Goal: Task Accomplishment & Management: Complete application form

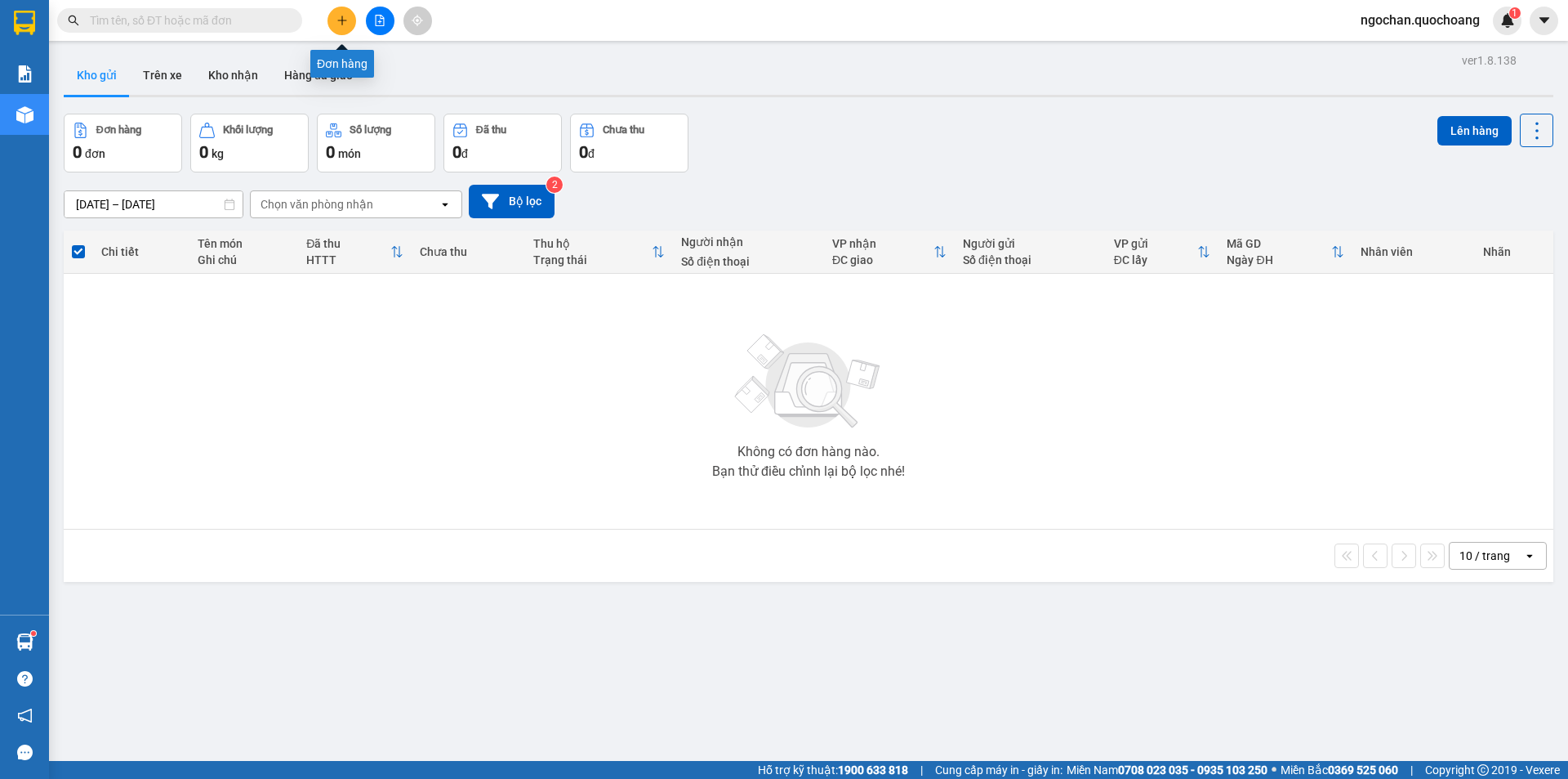
click at [340, 23] on icon "plus" at bounding box center [342, 21] width 12 height 12
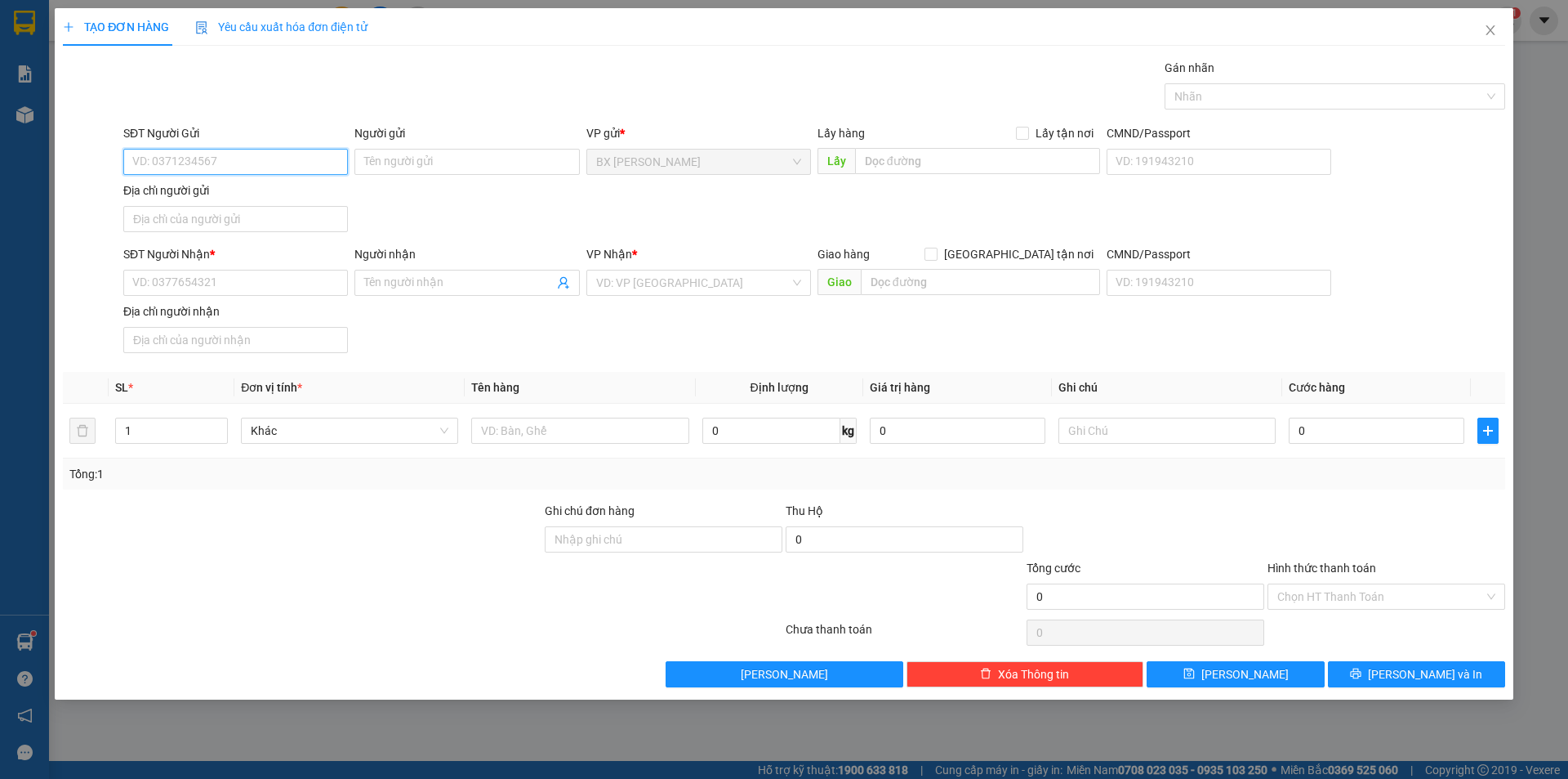
click at [233, 168] on input "SĐT Người Gửi" at bounding box center [235, 162] width 224 height 26
type input "0907814328"
click at [302, 199] on div "0907814328 - [GEOGRAPHIC_DATA]" at bounding box center [235, 193] width 205 height 18
type input "[GEOGRAPHIC_DATA]"
type input "0907814328"
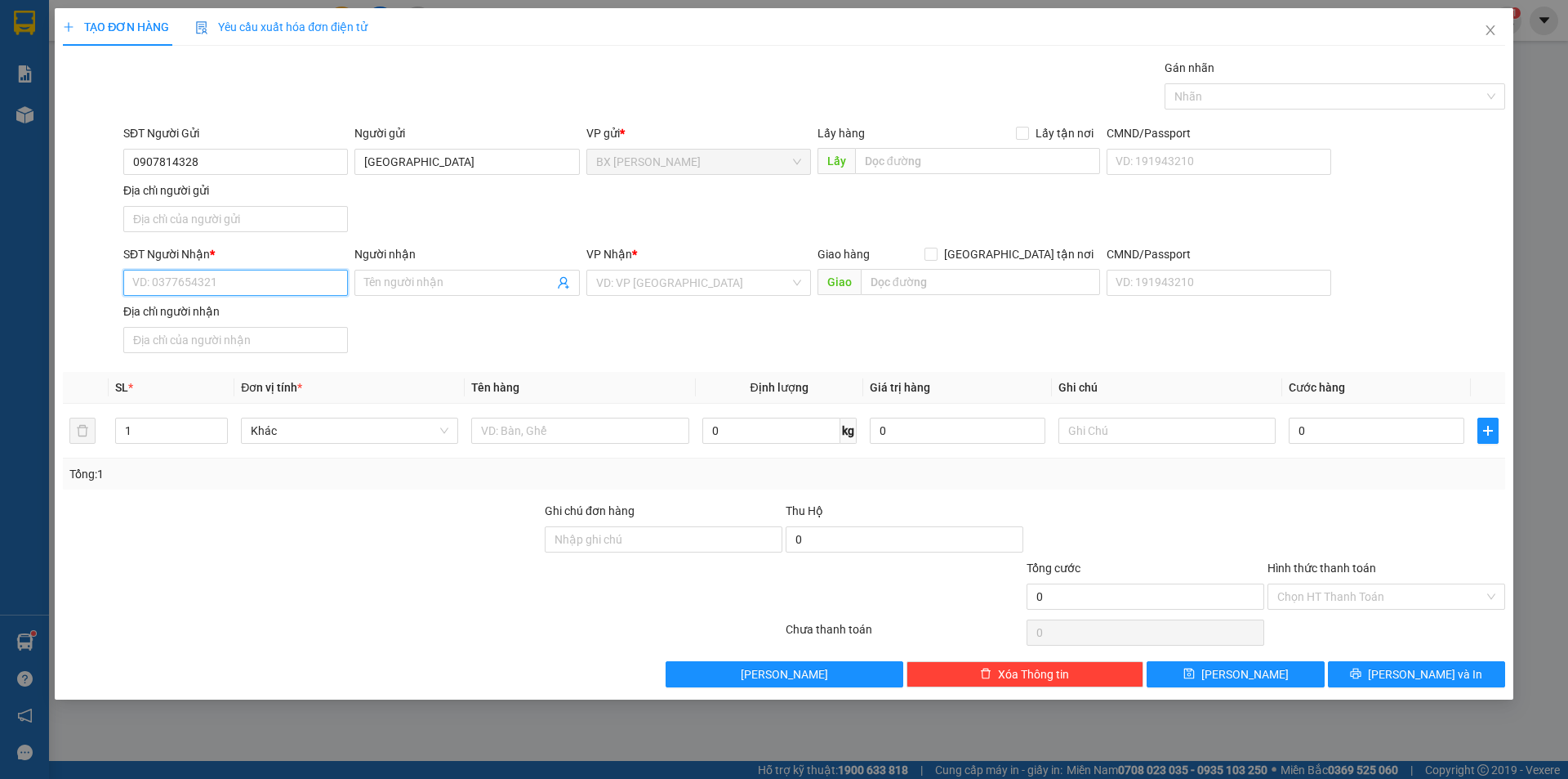
click at [253, 286] on input "SĐT Người Nhận *" at bounding box center [235, 282] width 224 height 26
type input "0939675366"
click at [254, 313] on div "0939675366 - HIỀN" at bounding box center [235, 315] width 205 height 18
type input "HIỀN"
type input "0939675366"
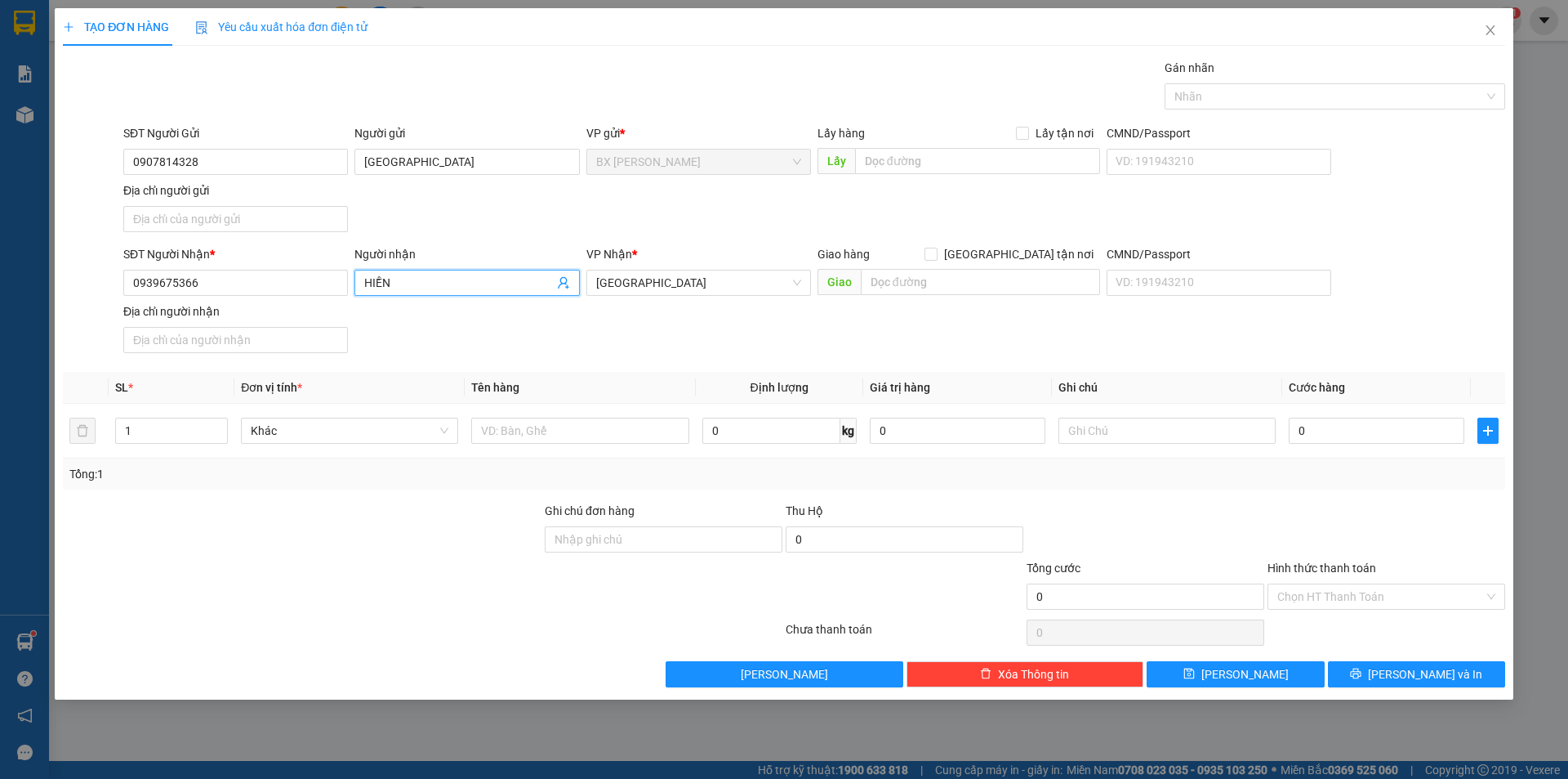
click at [361, 278] on span "HIỀN" at bounding box center [466, 282] width 224 height 26
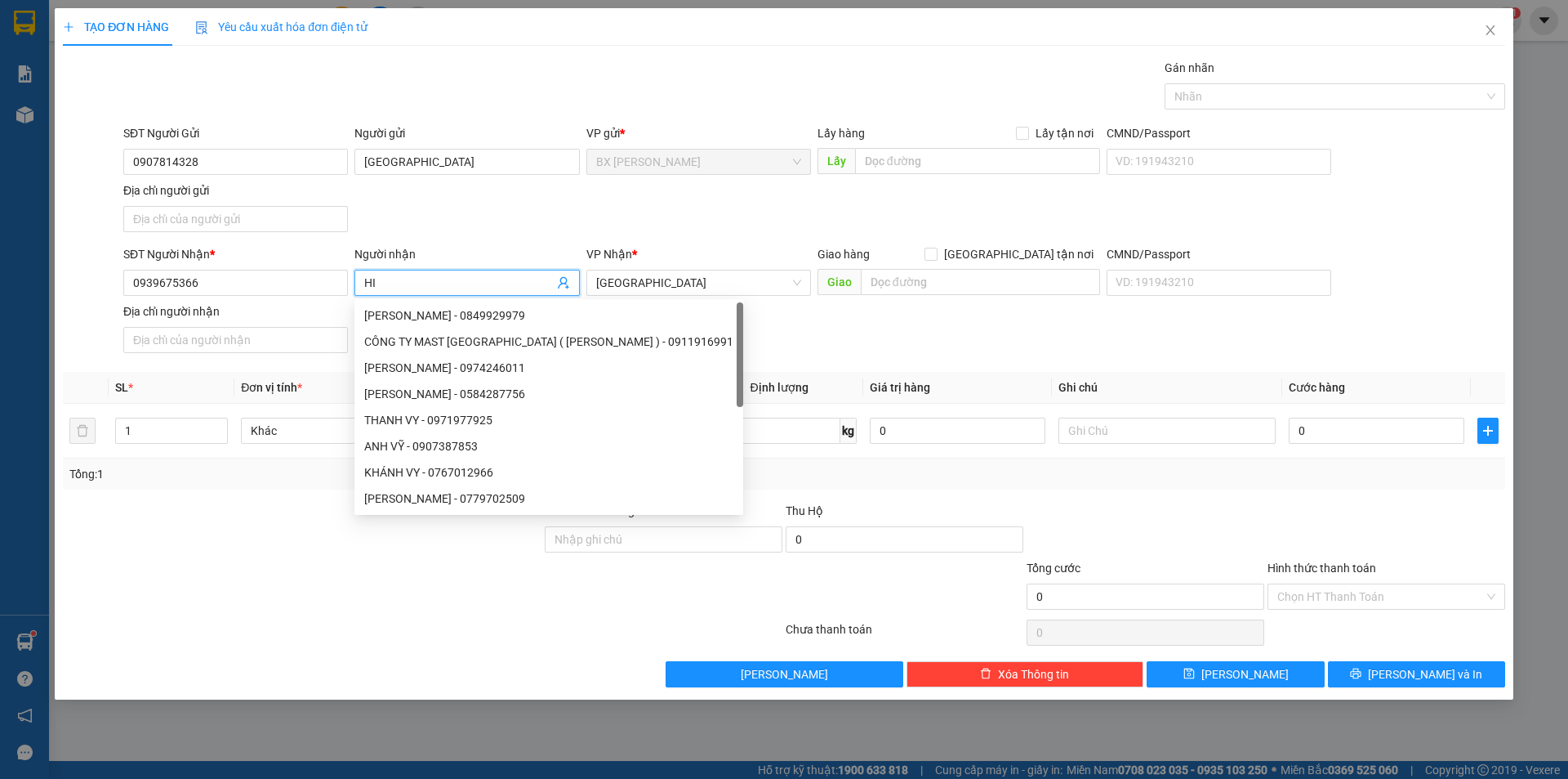
type input "H"
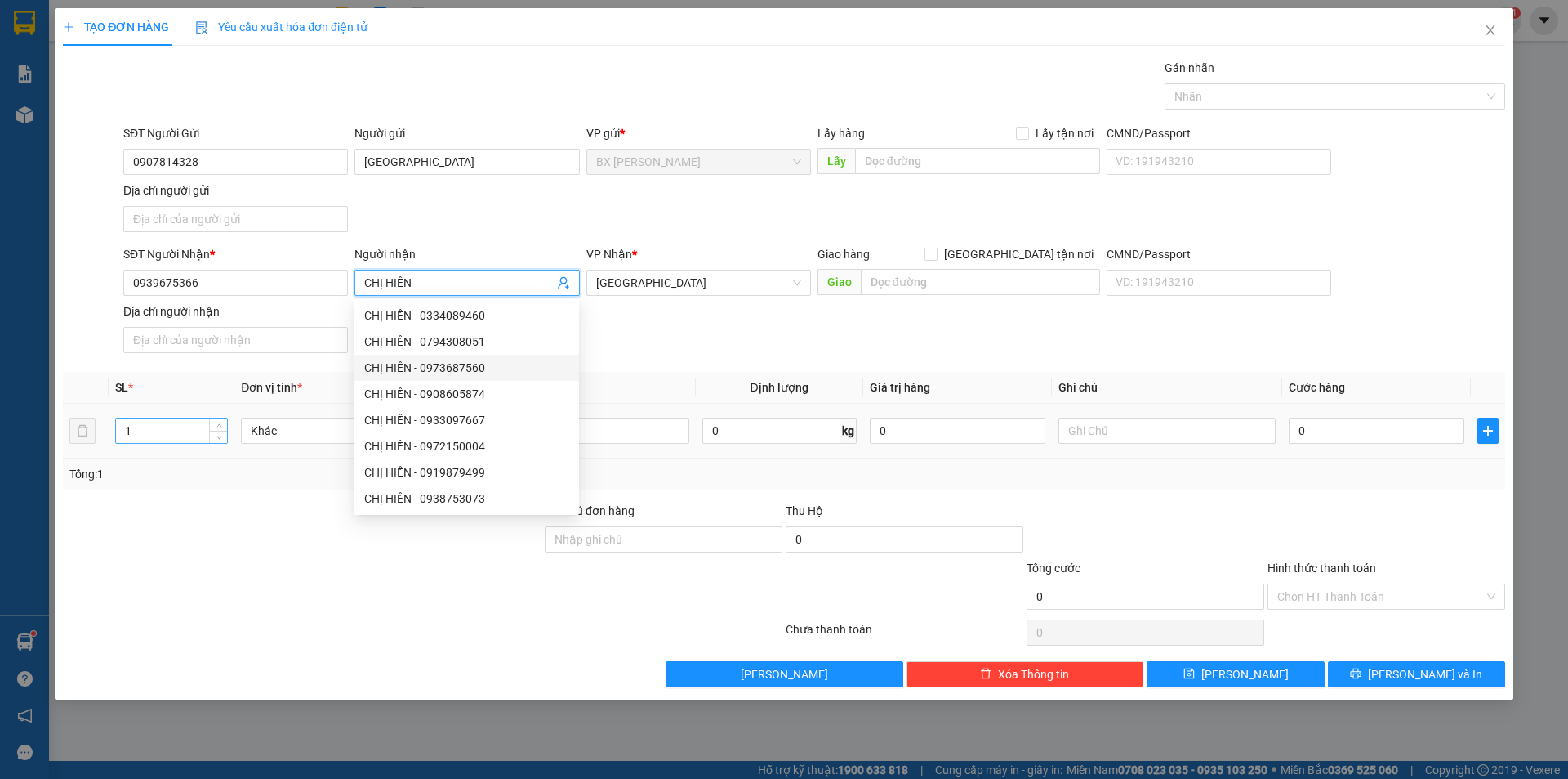
type input "CHỊ HIỀN"
click at [193, 427] on input "1" at bounding box center [172, 431] width 111 height 24
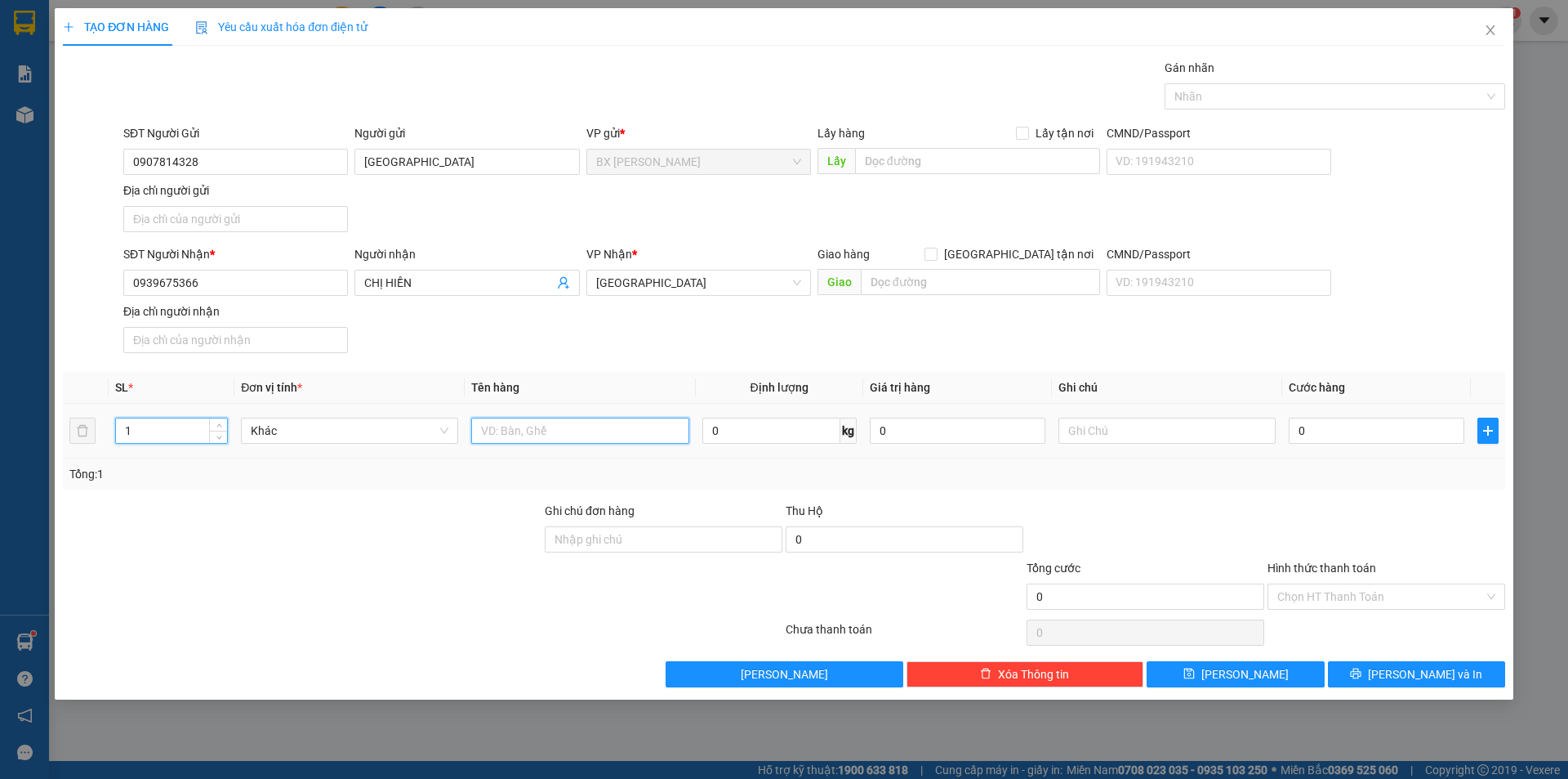
click at [565, 432] on input "text" at bounding box center [580, 431] width 218 height 26
type input "HỒ SƠ"
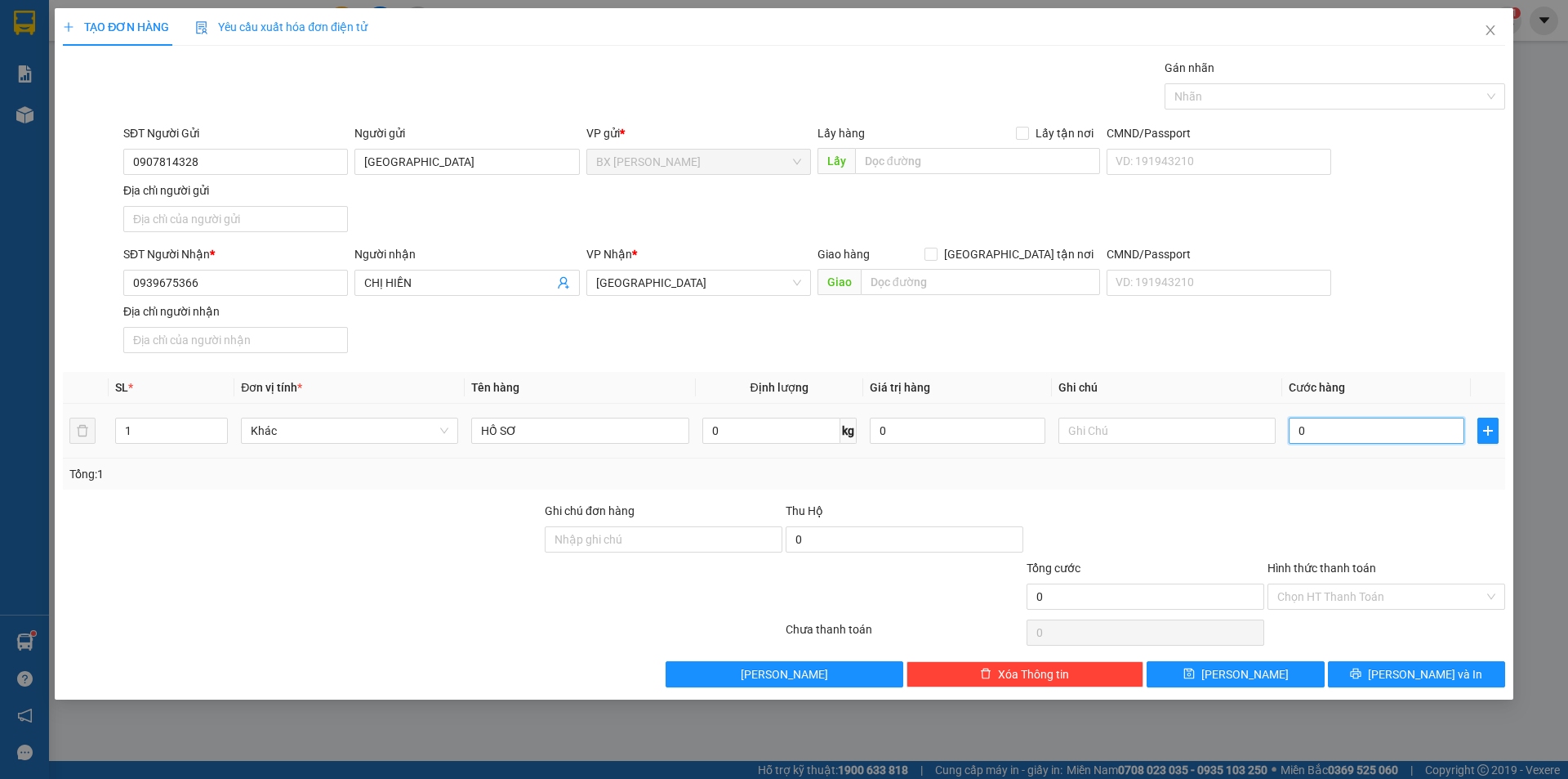
click at [1362, 437] on input "0" at bounding box center [1377, 431] width 176 height 26
type input "3"
type input "30"
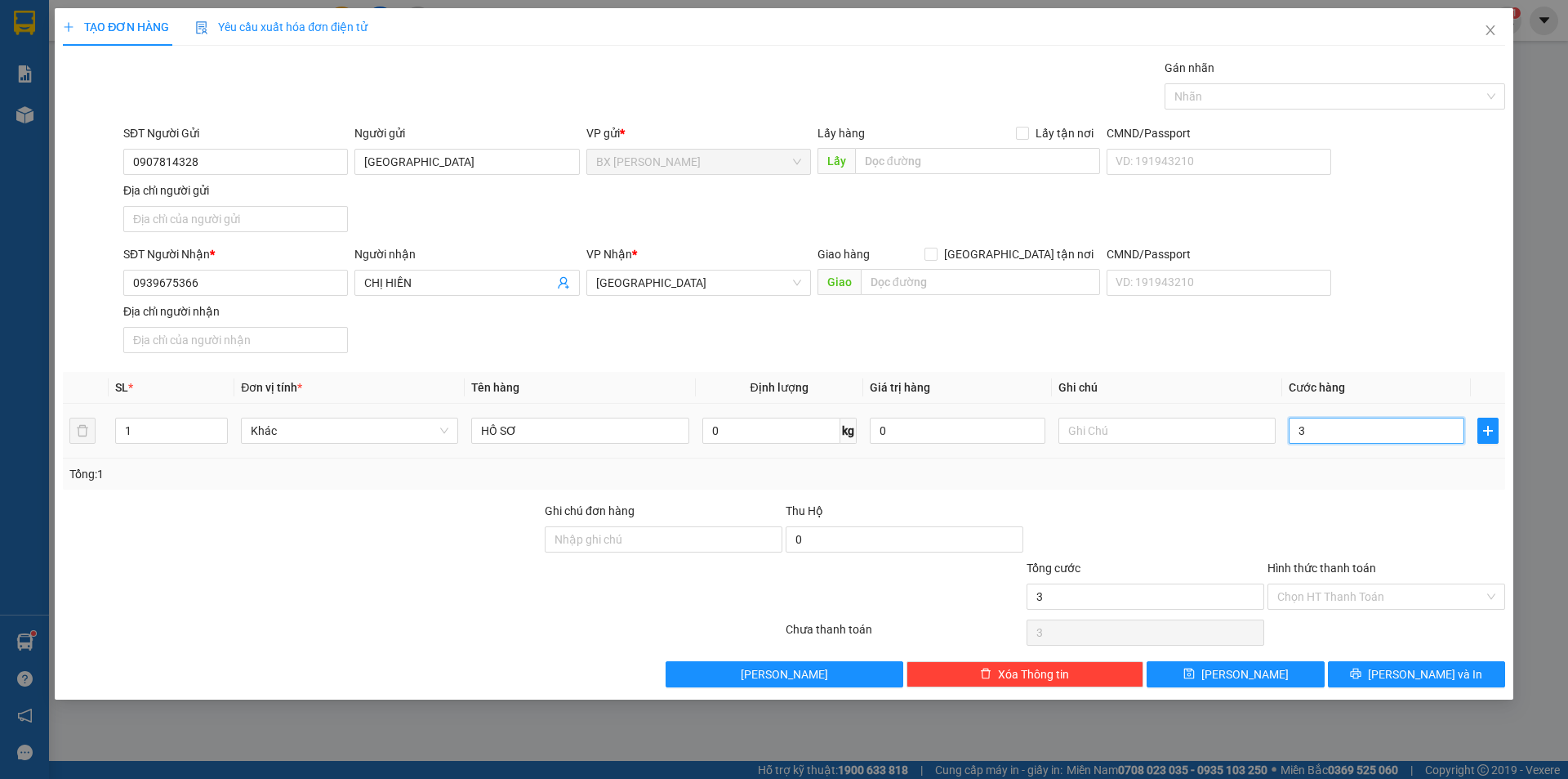
type input "30"
type input "300"
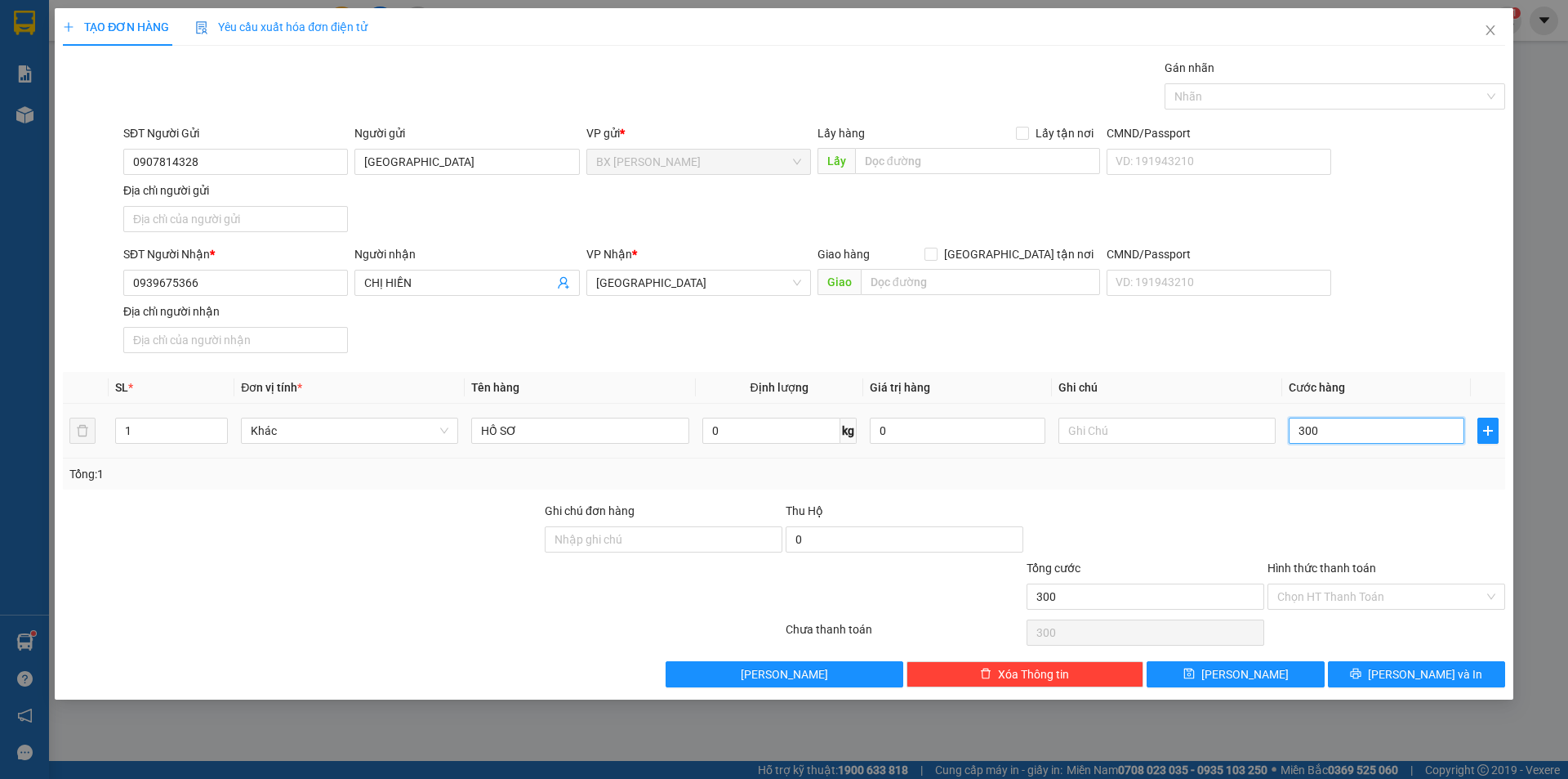
type input "3.000"
type input "30.000"
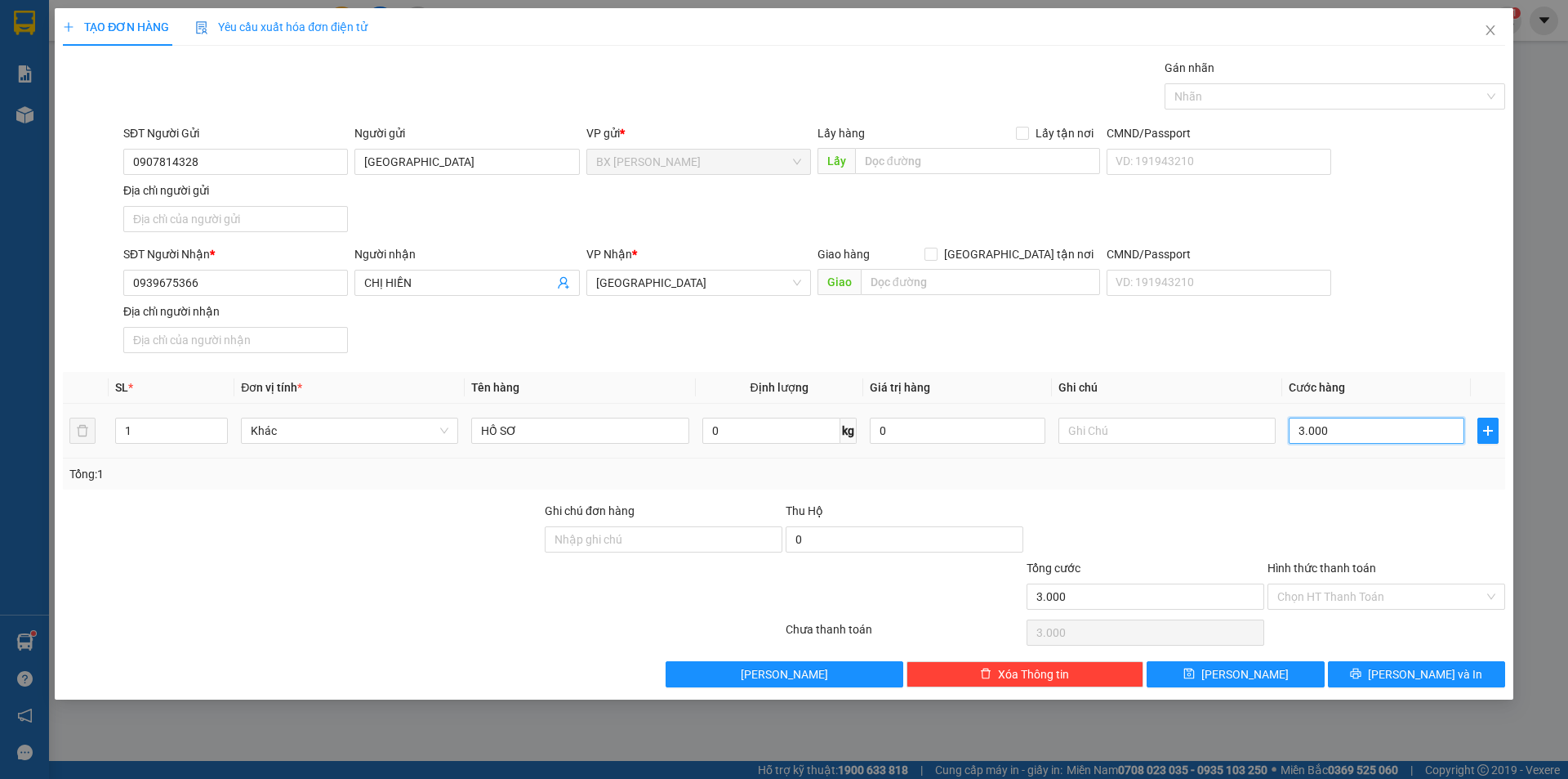
type input "30.000"
click at [1430, 594] on input "Hình thức thanh toán" at bounding box center [1380, 596] width 207 height 24
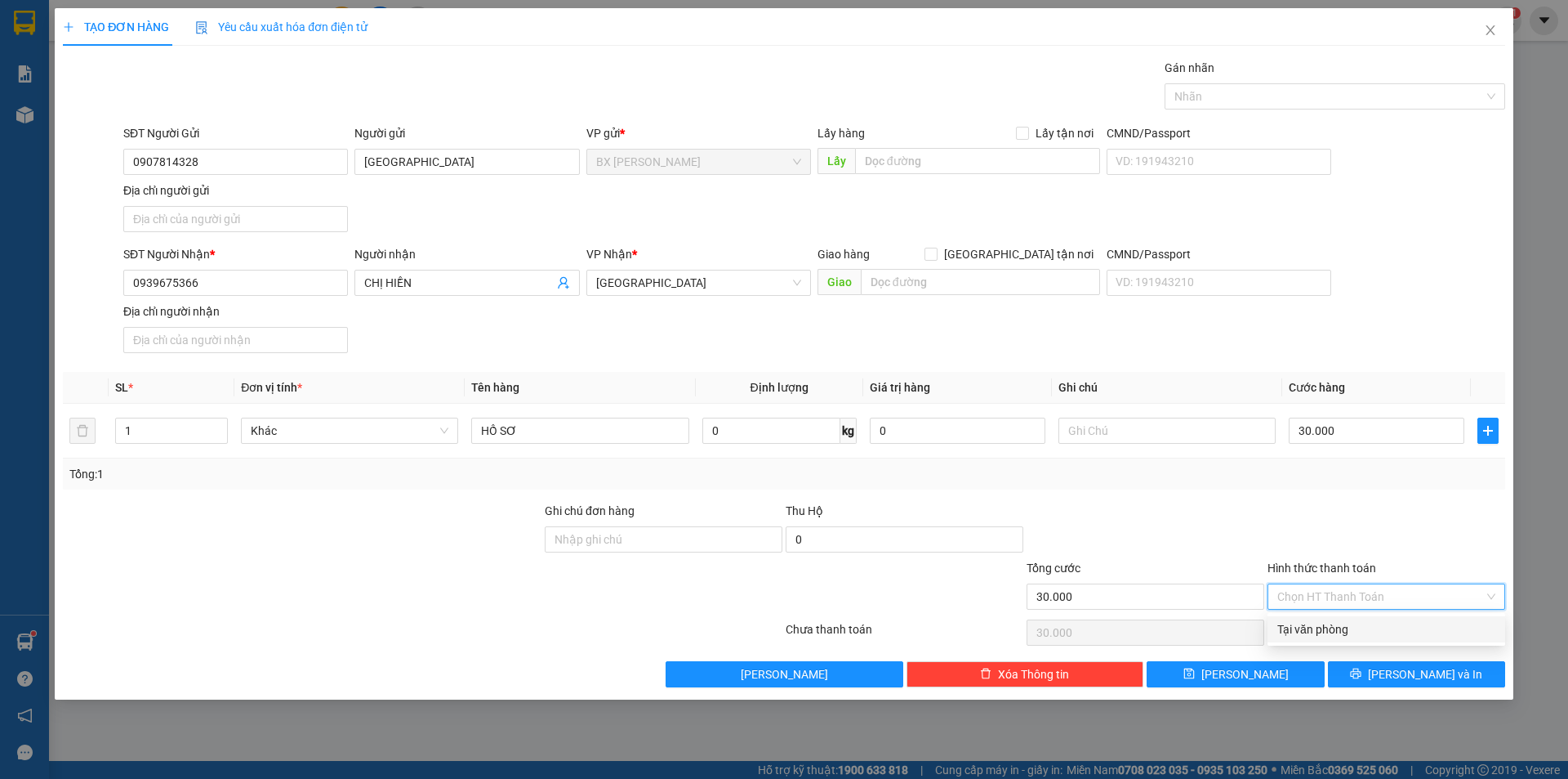
click at [1341, 625] on div "Tại văn phòng" at bounding box center [1386, 629] width 218 height 18
type input "0"
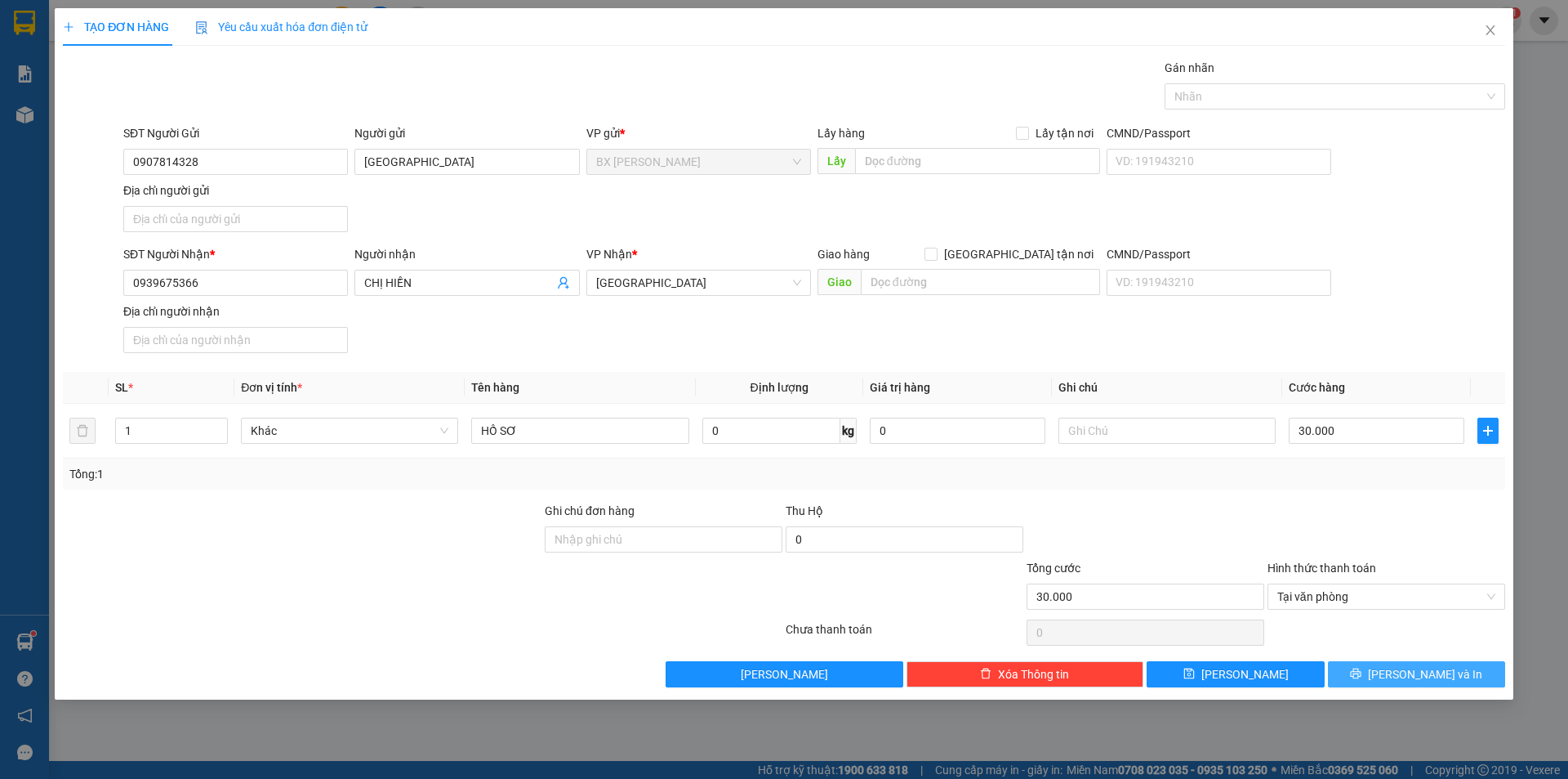
click at [1451, 678] on button "[PERSON_NAME] và In" at bounding box center [1417, 673] width 177 height 26
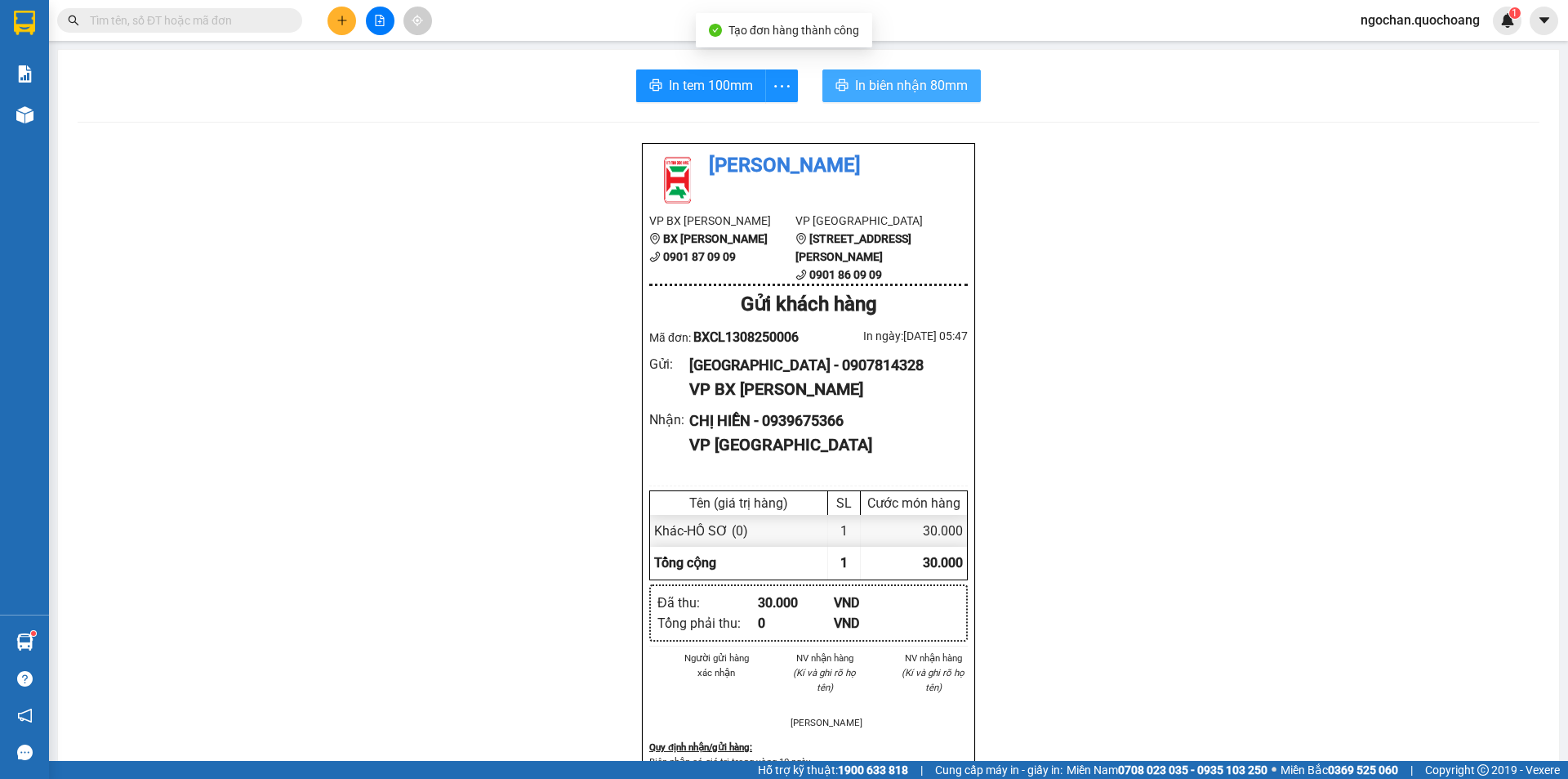
drag, startPoint x: 882, startPoint y: 89, endPoint x: 912, endPoint y: 70, distance: 35.5
click at [892, 72] on button "In biên nhận 80mm" at bounding box center [902, 85] width 158 height 33
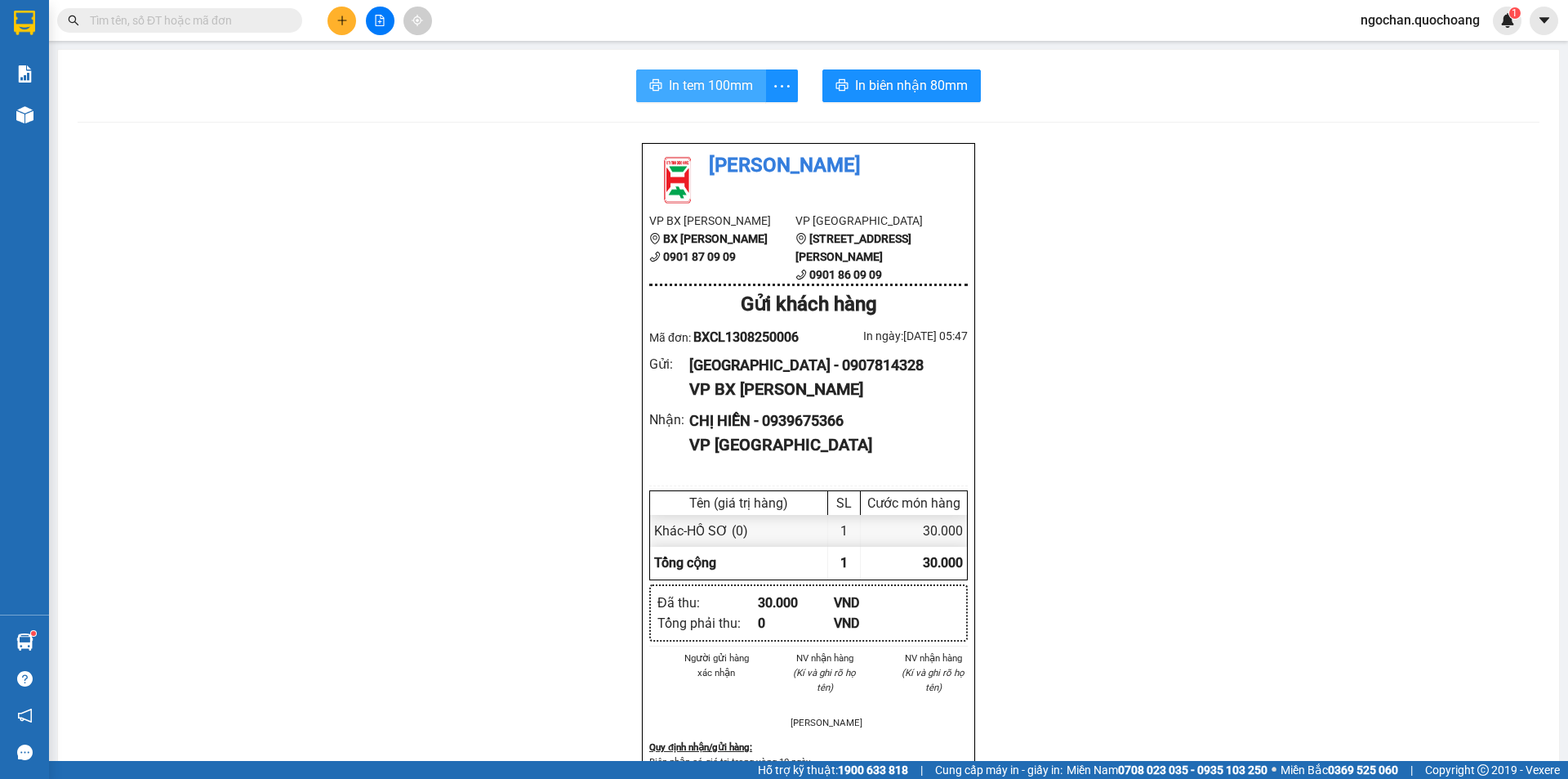
click at [733, 90] on span "In tem 100mm" at bounding box center [711, 85] width 84 height 20
click at [728, 79] on span "In tem 100mm" at bounding box center [711, 85] width 84 height 20
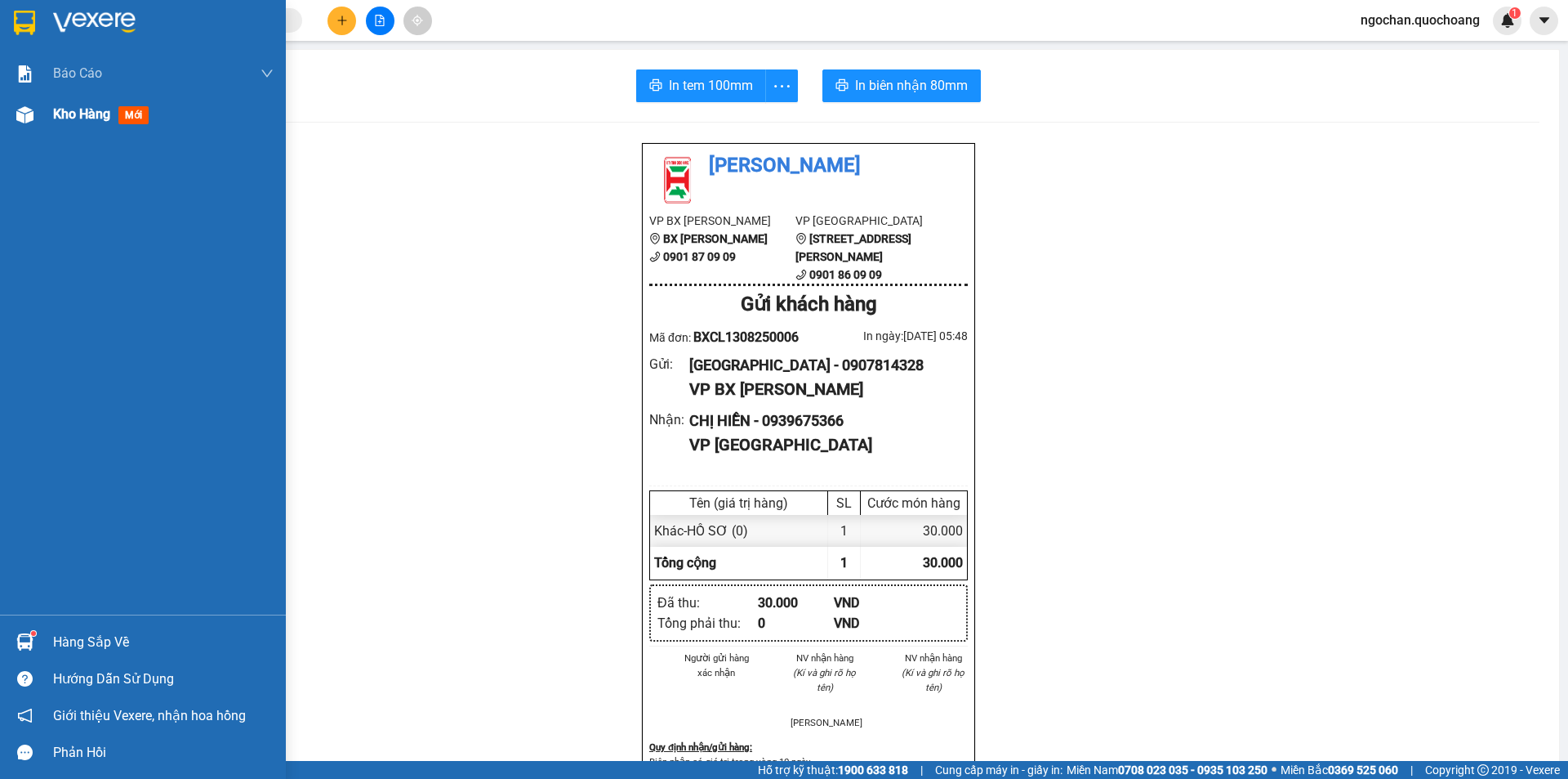
click at [31, 111] on img at bounding box center [25, 115] width 17 height 17
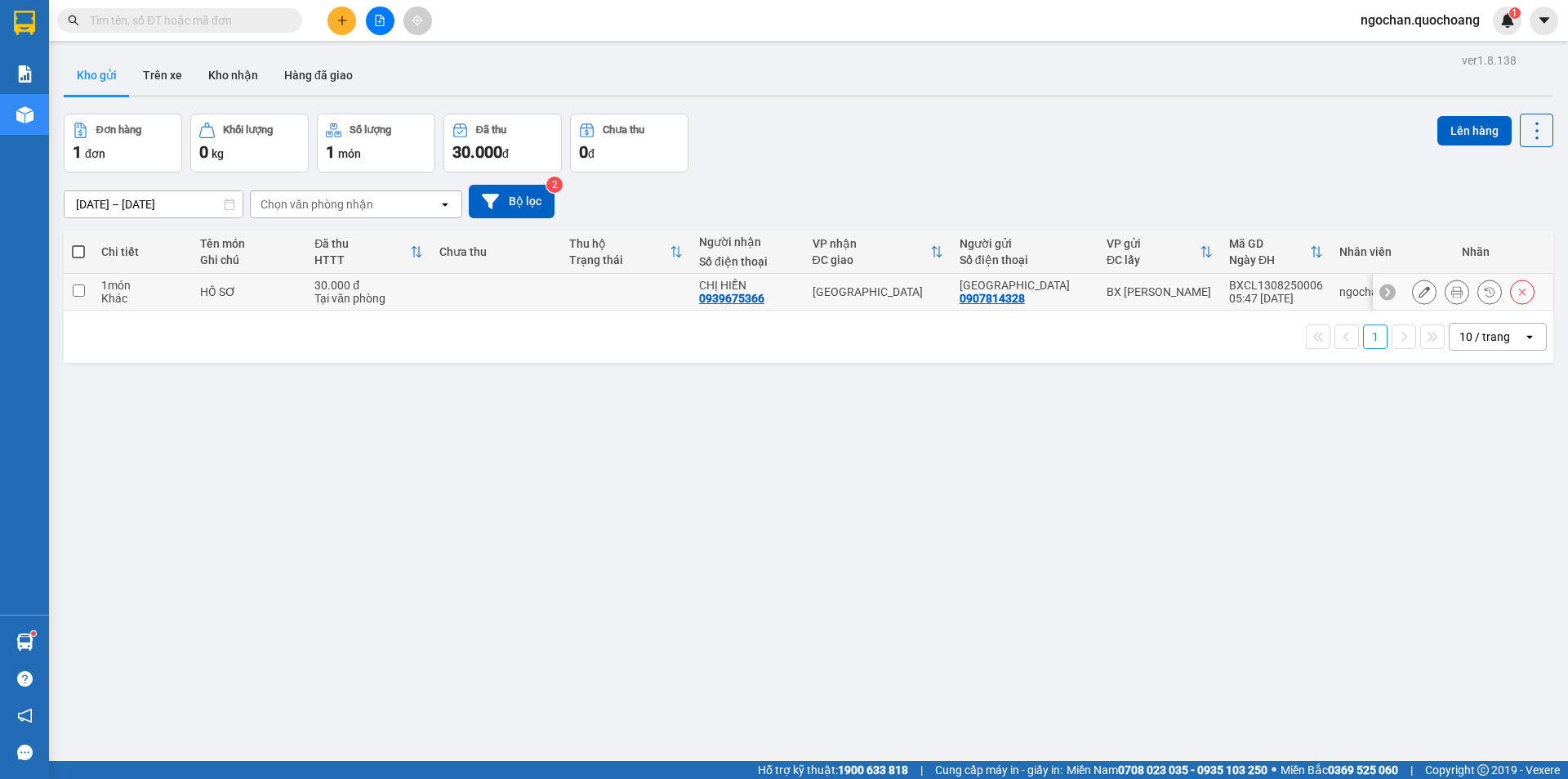
click at [78, 288] on input "checkbox" at bounding box center [79, 291] width 13 height 13
checkbox input "true"
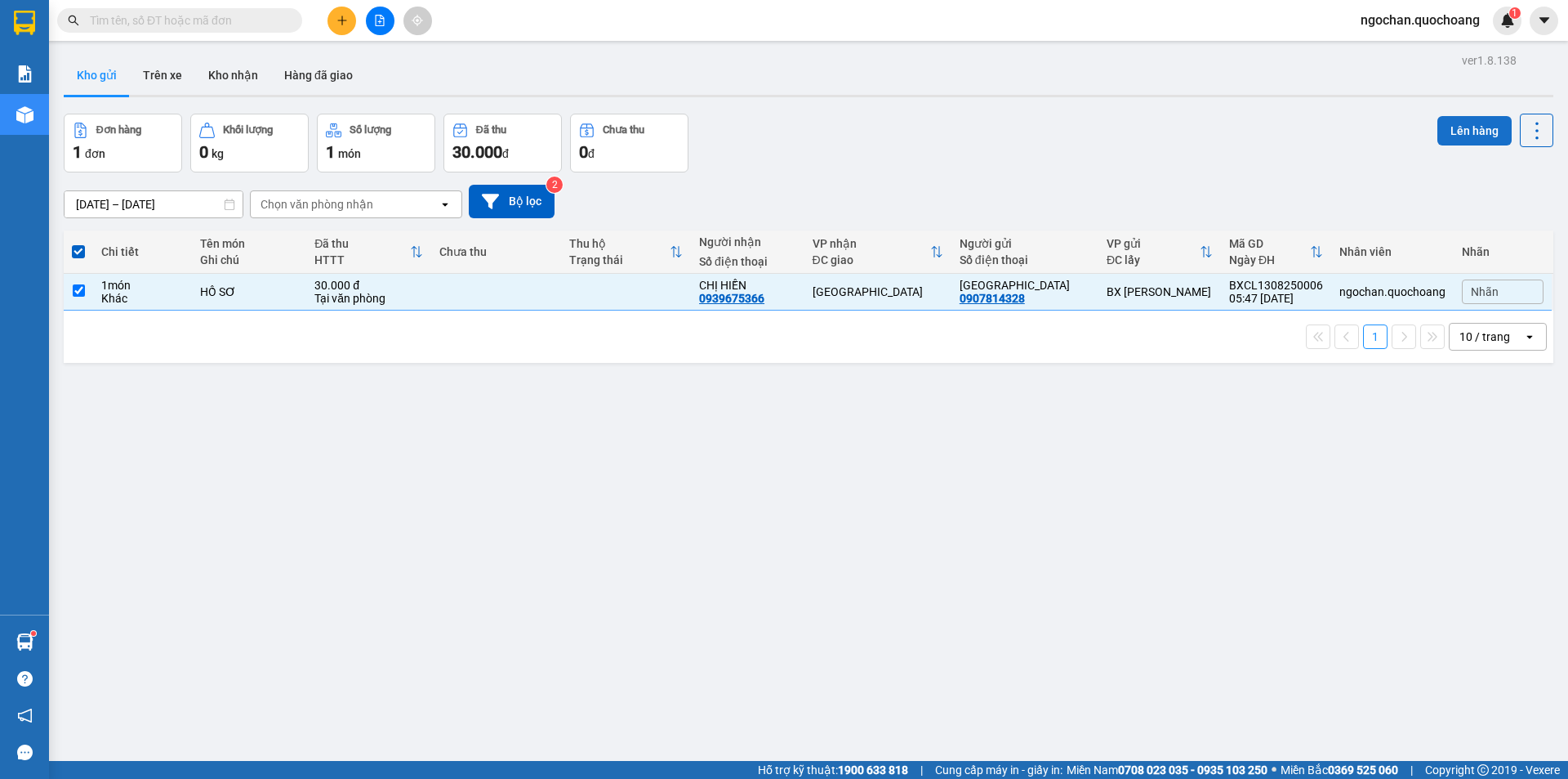
click at [1462, 133] on button "Lên hàng" at bounding box center [1474, 131] width 75 height 29
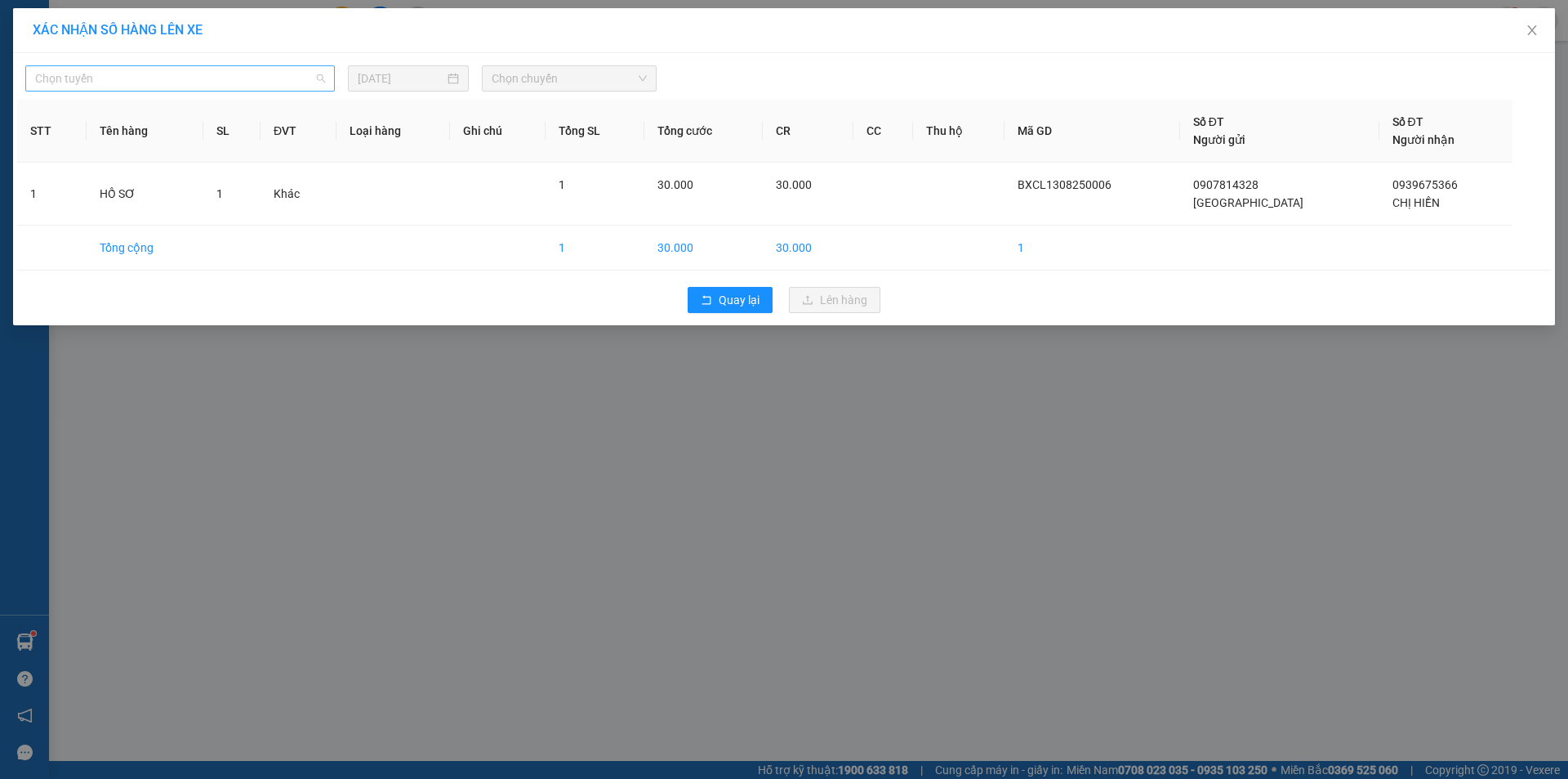
click at [320, 81] on span "Chọn tuyến" at bounding box center [180, 78] width 290 height 24
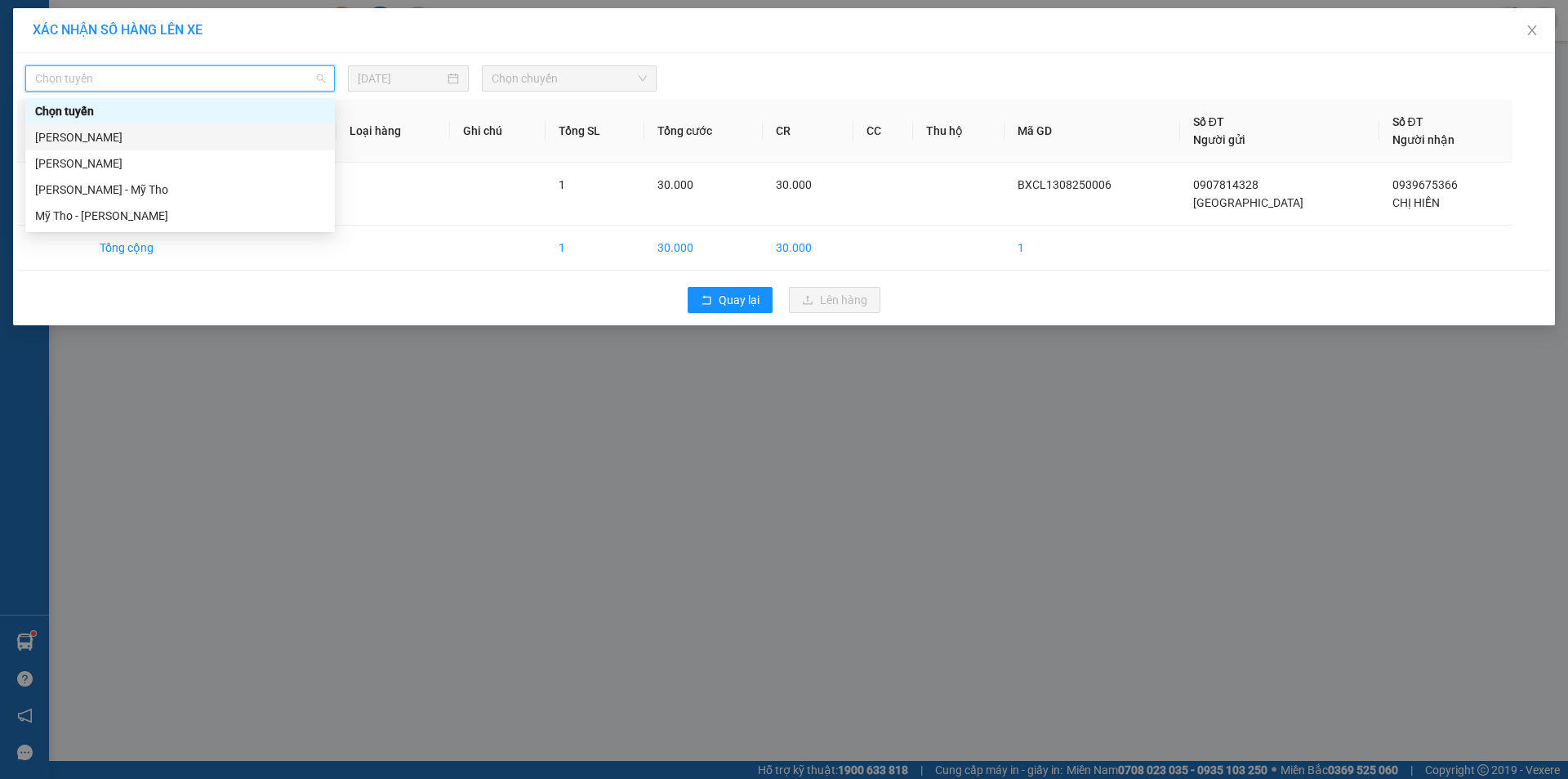
drag, startPoint x: 174, startPoint y: 132, endPoint x: 184, endPoint y: 131, distance: 10.0
click at [177, 132] on div "[PERSON_NAME]" at bounding box center [180, 137] width 290 height 18
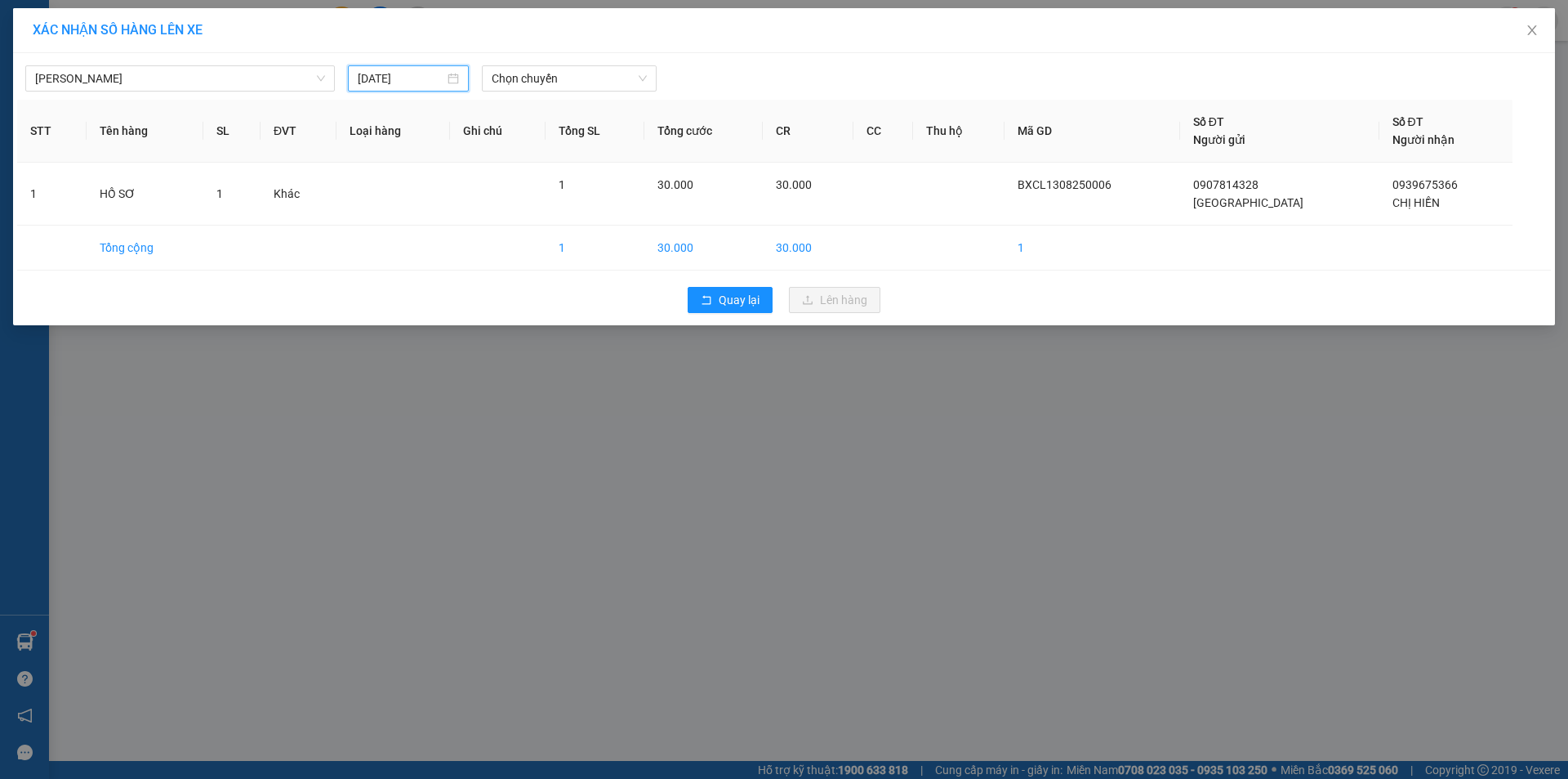
click at [444, 75] on input "[DATE]" at bounding box center [400, 78] width 86 height 18
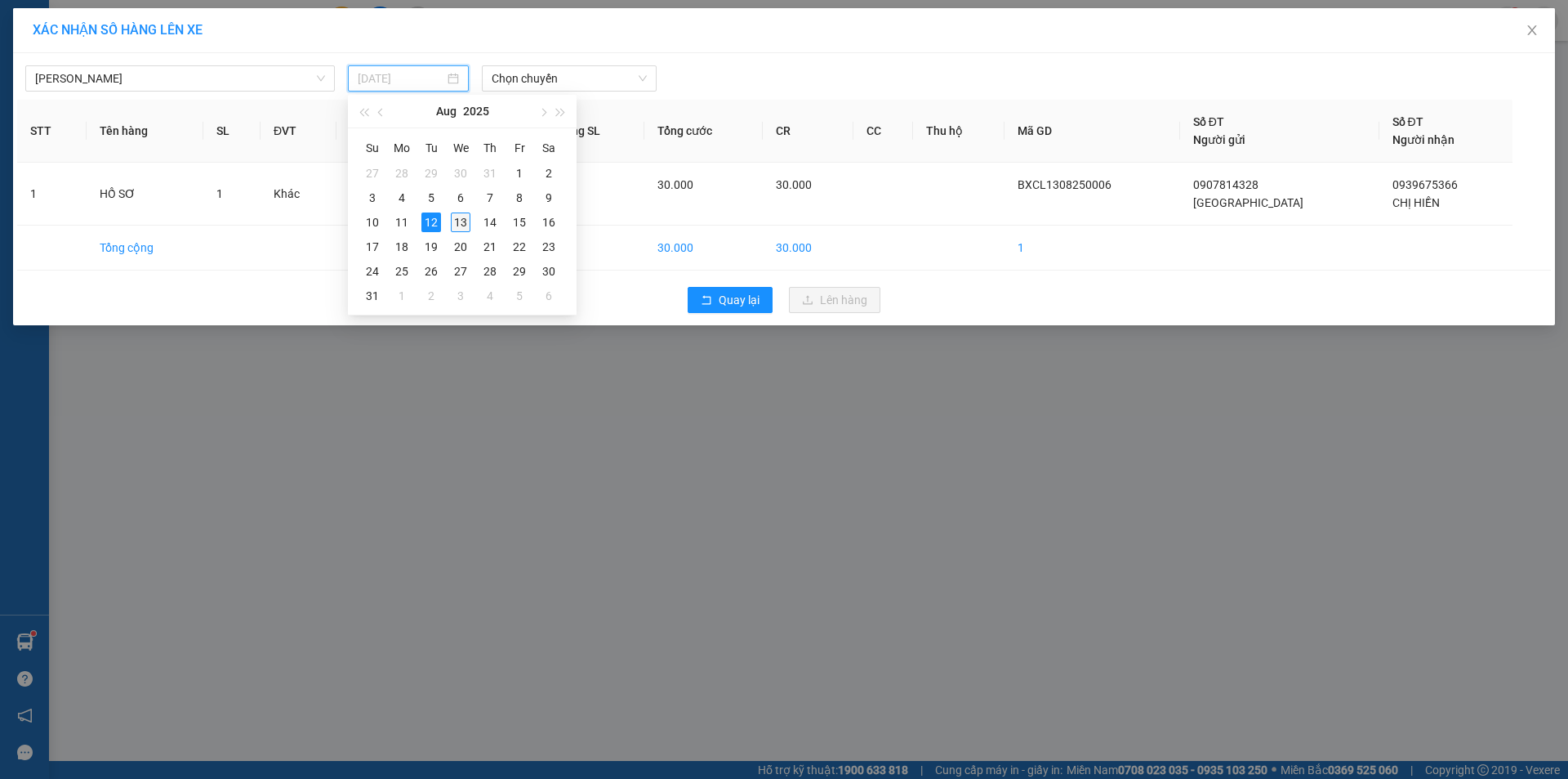
click at [462, 222] on div "13" at bounding box center [460, 222] width 19 height 19
type input "[DATE]"
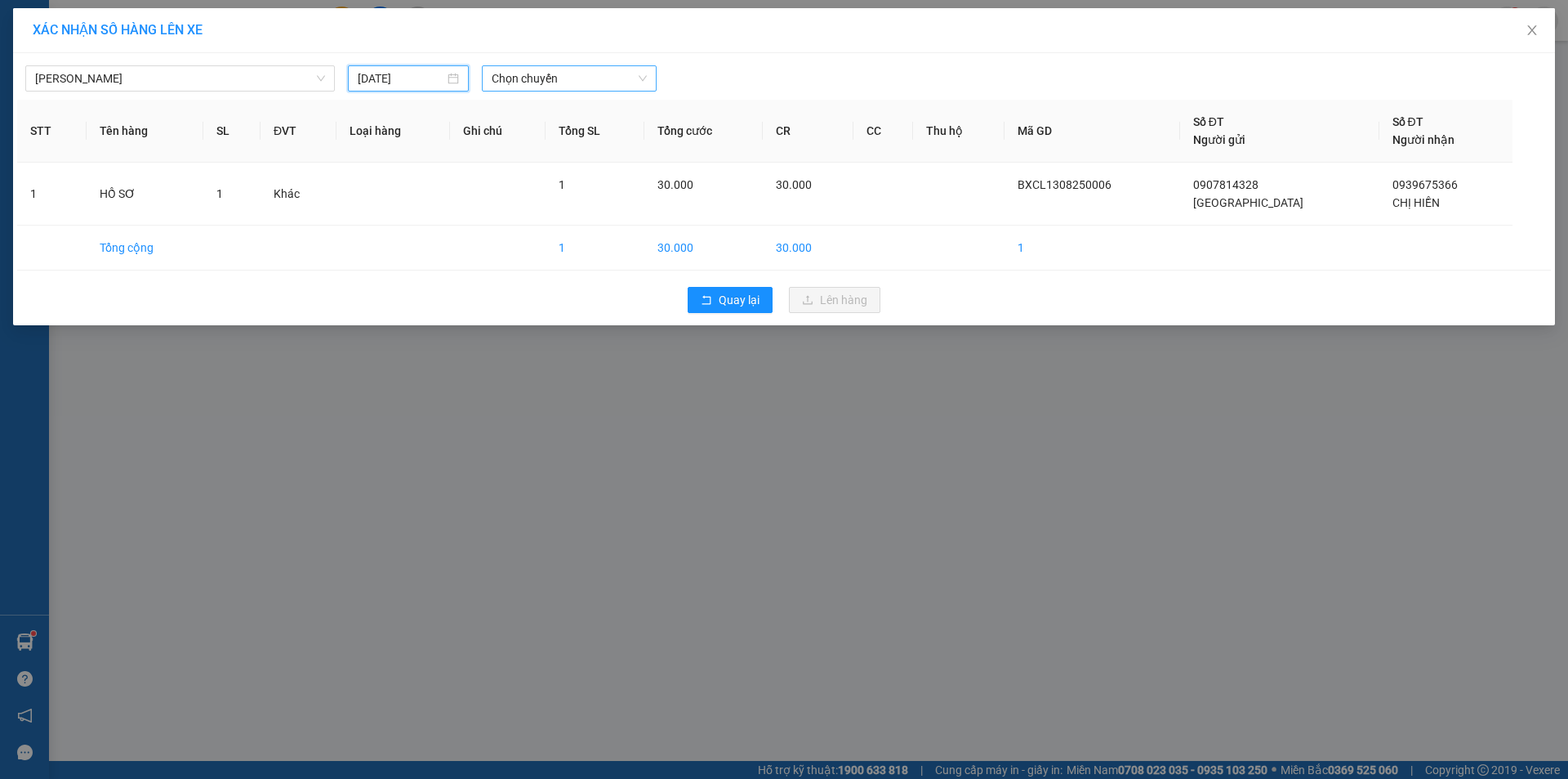
click at [645, 80] on span "Chọn chuyến" at bounding box center [568, 78] width 155 height 24
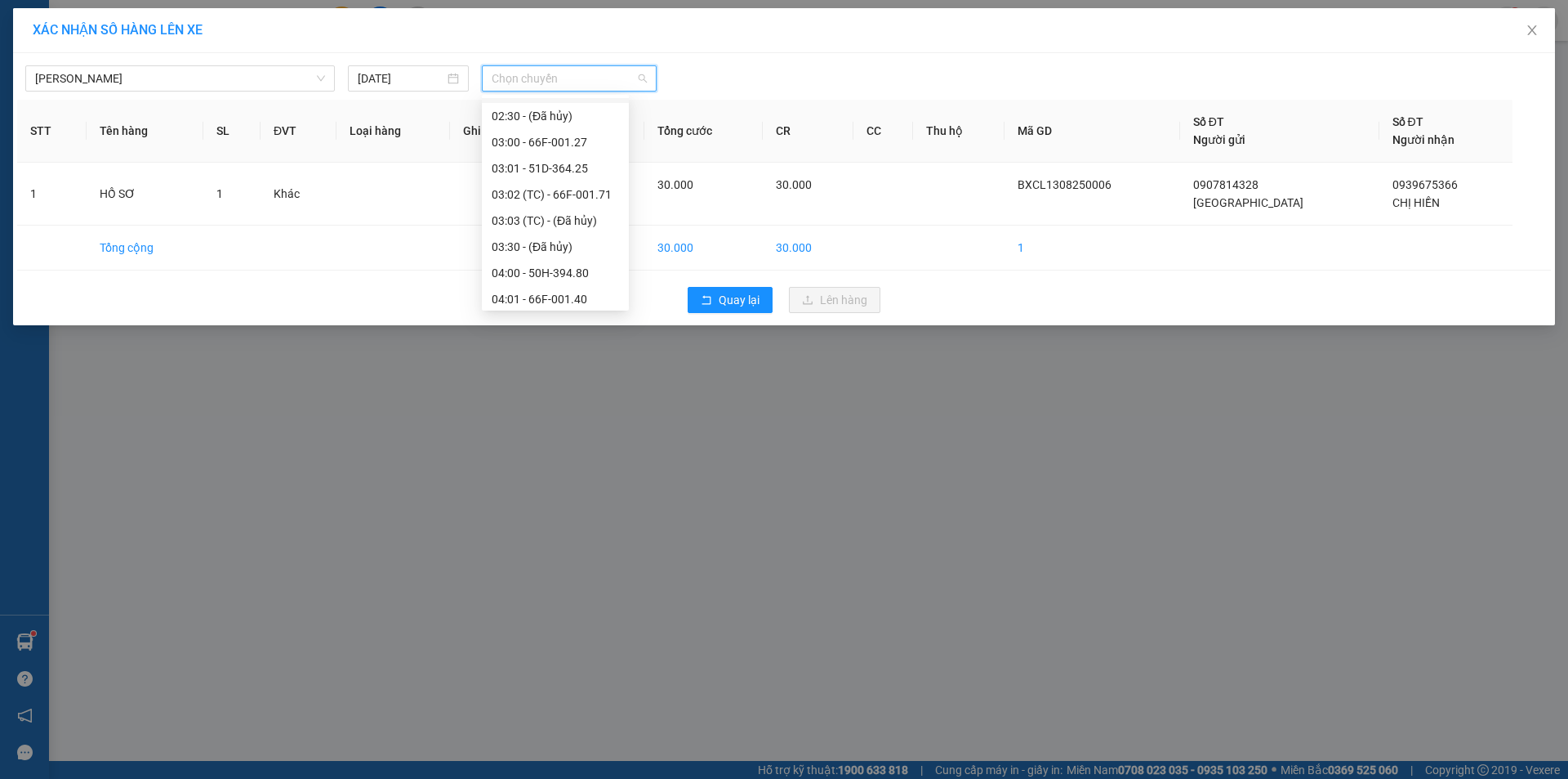
scroll to position [245, 0]
click at [578, 281] on div "06:00 - 50H-545.04" at bounding box center [555, 284] width 127 height 18
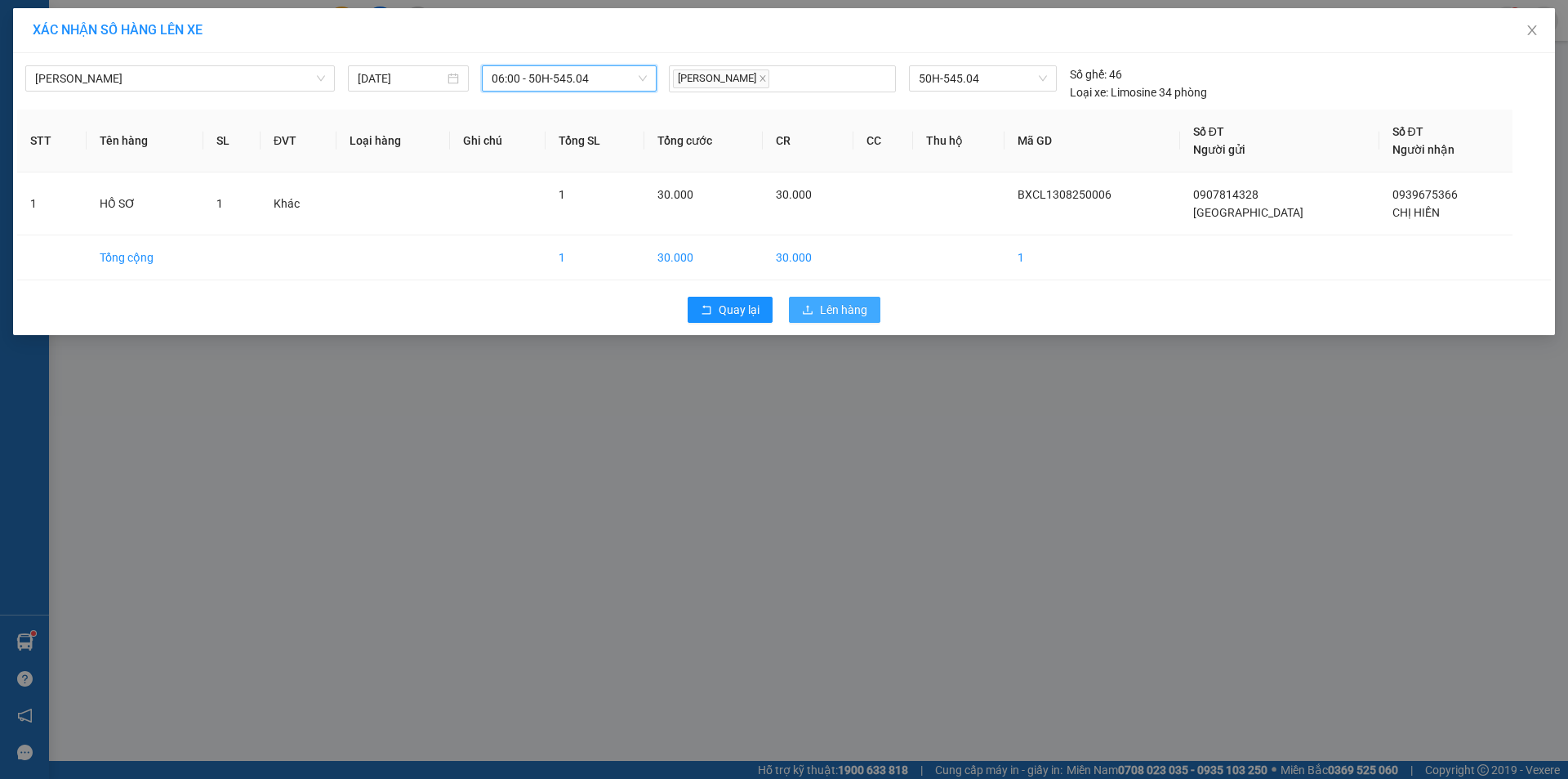
click at [841, 308] on span "Lên hàng" at bounding box center [844, 309] width 48 height 18
